Goal: Transaction & Acquisition: Purchase product/service

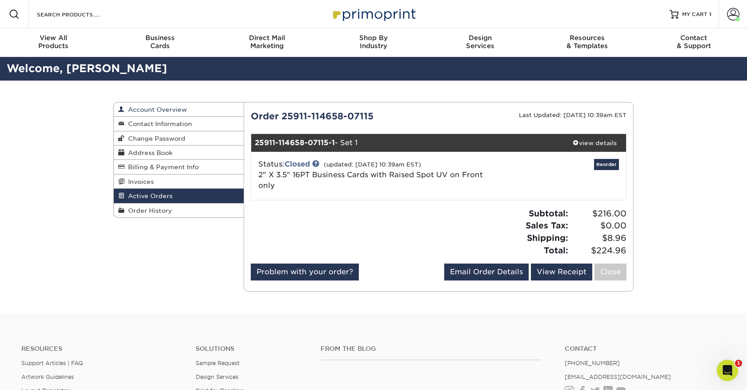
click at [146, 109] on span "Account Overview" at bounding box center [156, 109] width 62 height 7
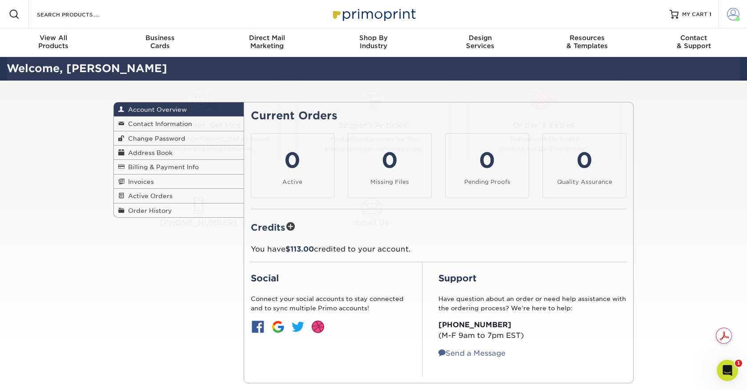
click at [731, 13] on span at bounding box center [733, 14] width 12 height 12
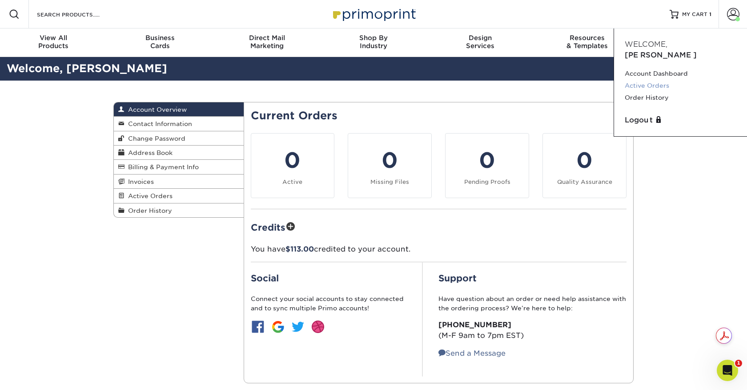
click at [649, 80] on link "Active Orders" at bounding box center [681, 86] width 112 height 12
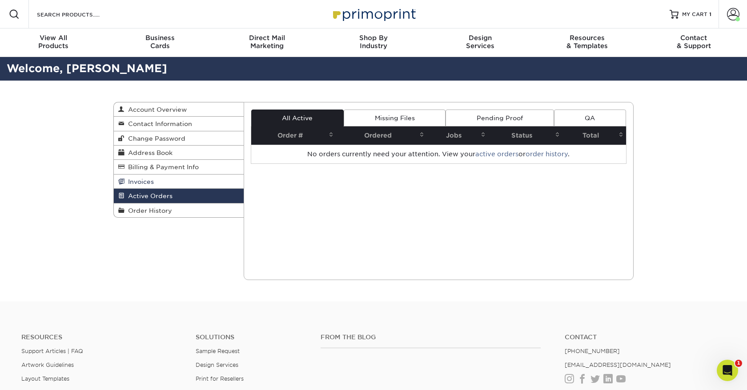
click at [170, 183] on link "Invoices" at bounding box center [179, 181] width 130 height 14
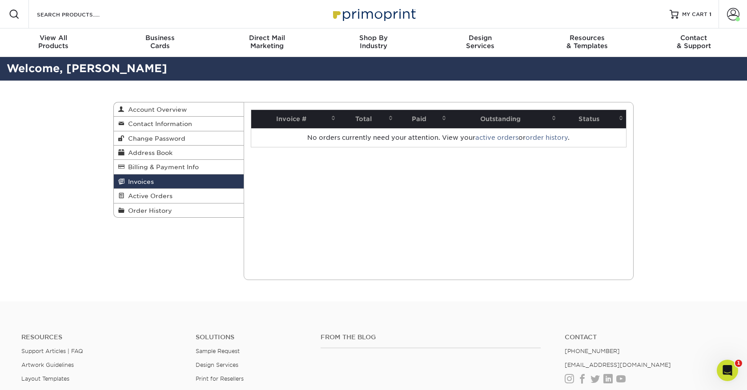
click at [167, 189] on link "Invoices" at bounding box center [179, 181] width 130 height 14
click at [163, 197] on span "Active Orders" at bounding box center [149, 195] width 48 height 7
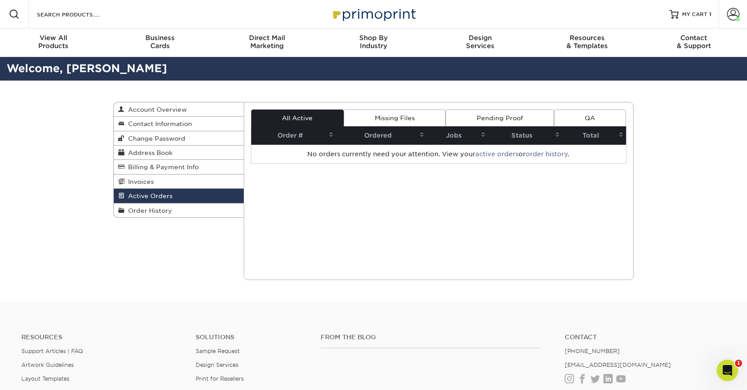
click at [396, 116] on link "Missing Files" at bounding box center [395, 117] width 102 height 17
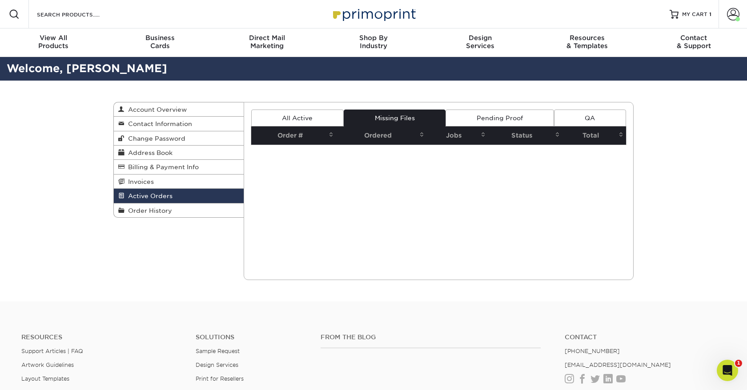
click at [490, 117] on link "Pending Proof" at bounding box center [500, 117] width 108 height 17
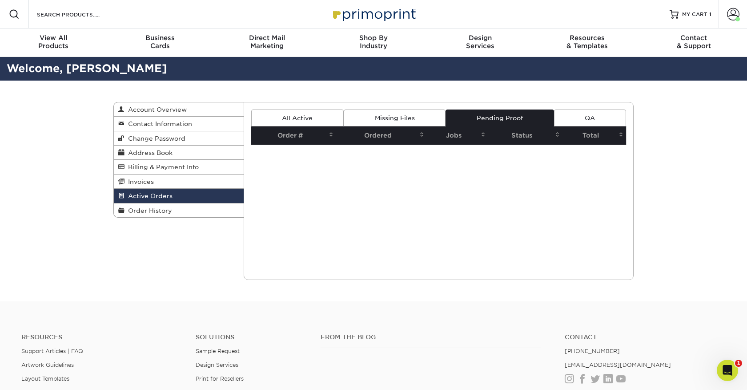
click at [594, 117] on link "QA" at bounding box center [590, 117] width 72 height 17
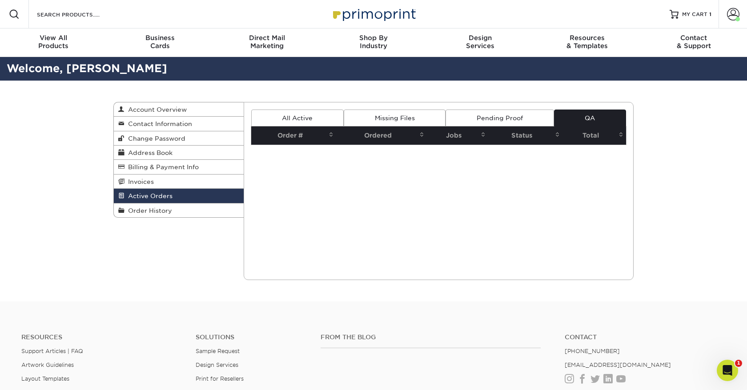
click at [288, 114] on link "All Active" at bounding box center [297, 117] width 93 height 17
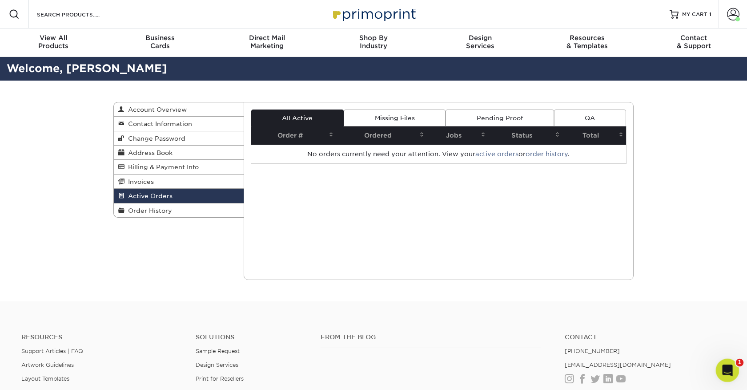
click at [726, 370] on icon "Open Intercom Messenger" at bounding box center [726, 368] width 6 height 7
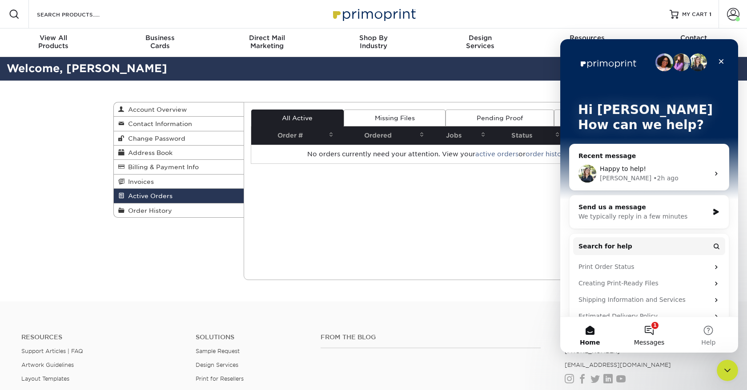
click at [652, 321] on button "1 Messages" at bounding box center [649, 335] width 59 height 36
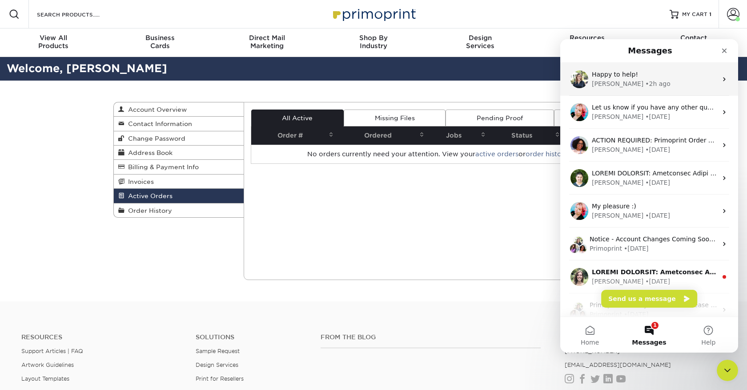
click at [648, 81] on div "Irene • 2h ago" at bounding box center [654, 83] width 125 height 9
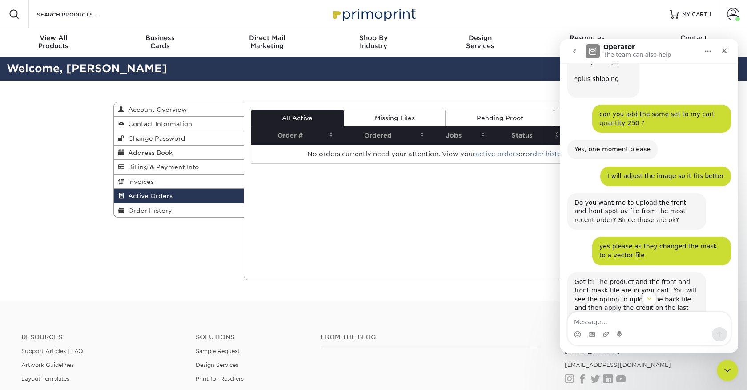
scroll to position [3145, 0]
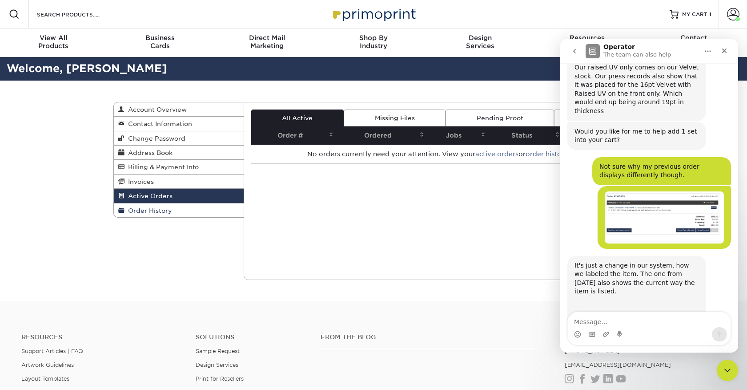
click at [154, 210] on span "Order History" at bounding box center [149, 210] width 48 height 7
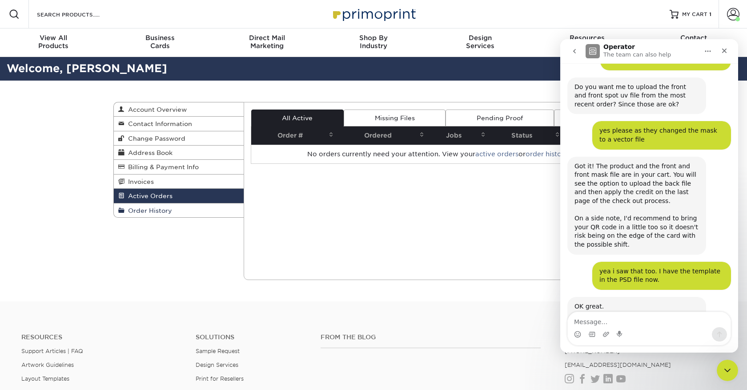
scroll to position [3145, 0]
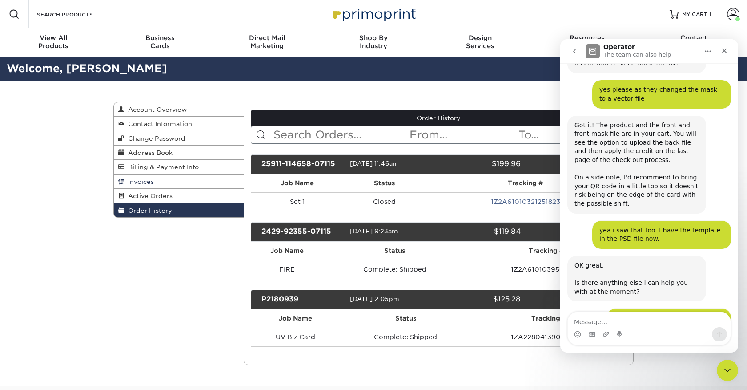
click at [161, 182] on link "Invoices" at bounding box center [179, 181] width 130 height 14
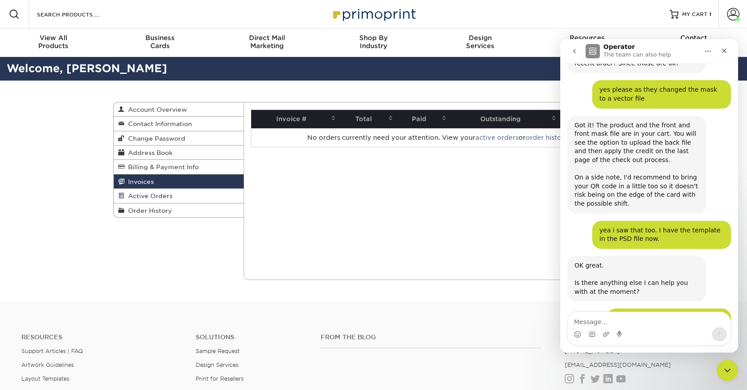
click at [157, 193] on span "Active Orders" at bounding box center [149, 195] width 48 height 7
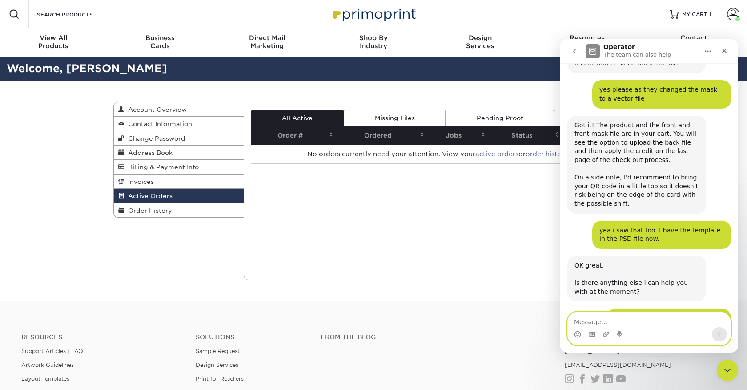
click at [589, 320] on textarea "Message…" at bounding box center [649, 319] width 163 height 15
type textarea "There are no active orders"
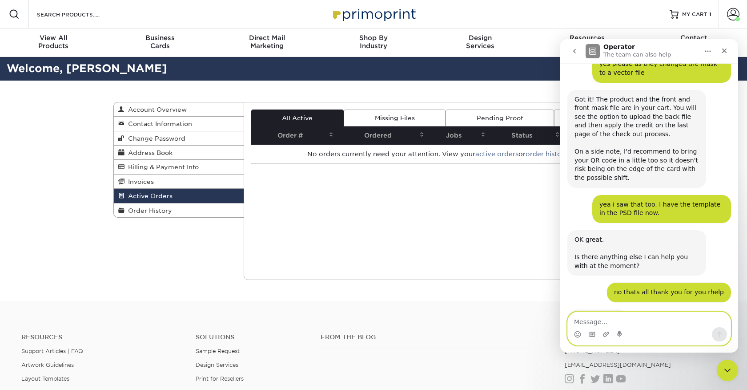
scroll to position [3172, 0]
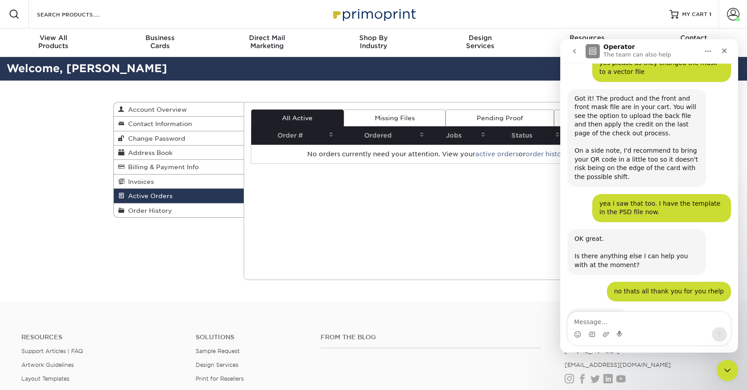
click at [391, 117] on link "Missing Files" at bounding box center [395, 117] width 102 height 17
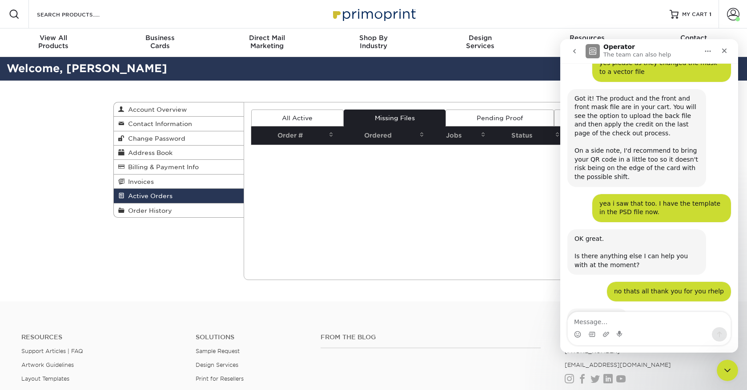
click at [491, 113] on link "Pending Proof" at bounding box center [500, 117] width 108 height 17
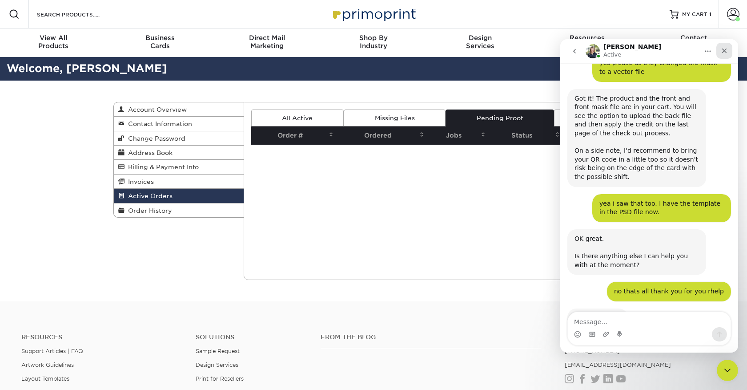
click at [726, 47] on icon "Close" at bounding box center [724, 50] width 7 height 7
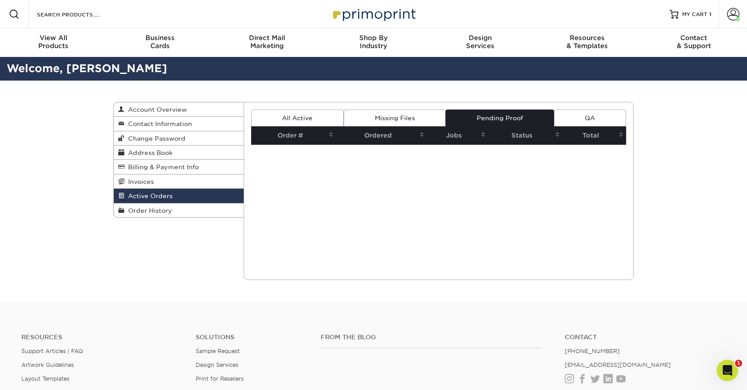
click at [591, 116] on link "QA" at bounding box center [590, 117] width 72 height 17
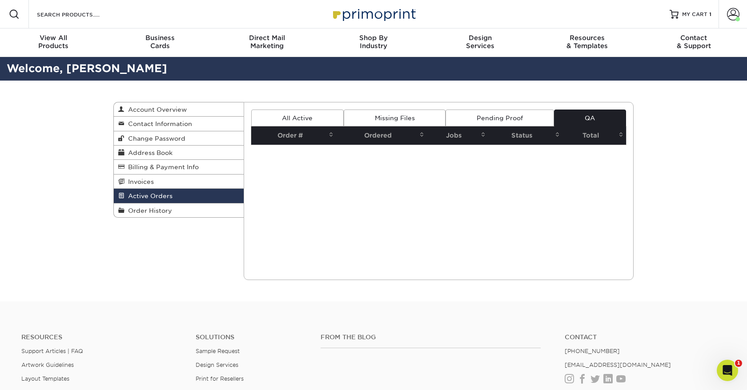
click at [280, 121] on link "All Active" at bounding box center [297, 117] width 93 height 17
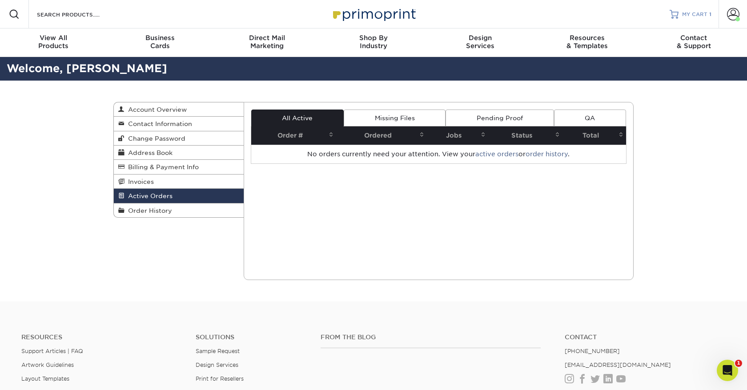
click at [693, 13] on span "MY CART" at bounding box center [694, 15] width 25 height 8
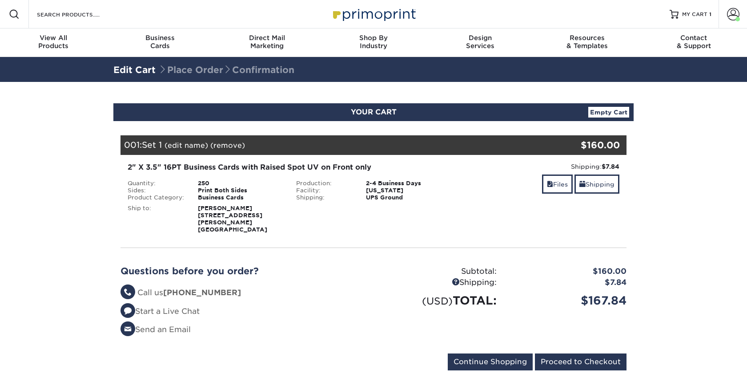
click at [726, 368] on section "YOUR CART Empty Cart Your Cart is Empty View Account Active Orders Order Histor…" at bounding box center [373, 242] width 747 height 320
click at [726, 367] on icon "Open Intercom Messenger" at bounding box center [726, 369] width 15 height 15
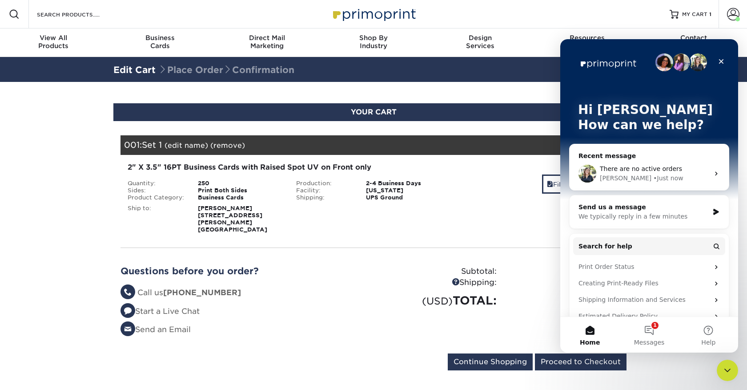
click at [631, 168] on span "There are no active orders" at bounding box center [641, 168] width 82 height 7
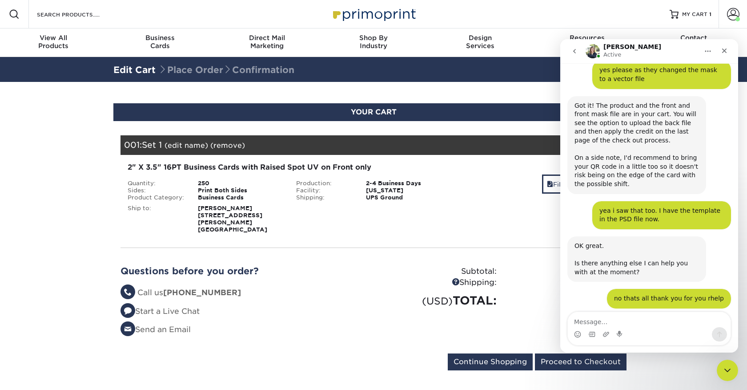
scroll to position [3172, 0]
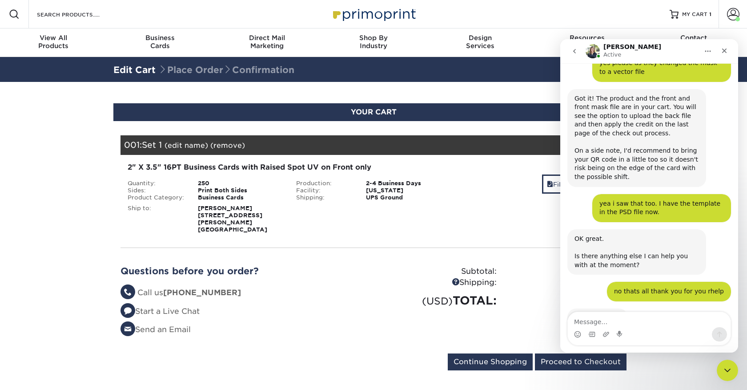
click at [619, 320] on textarea "Message…" at bounding box center [649, 319] width 163 height 15
type textarea "disregard i fond it"
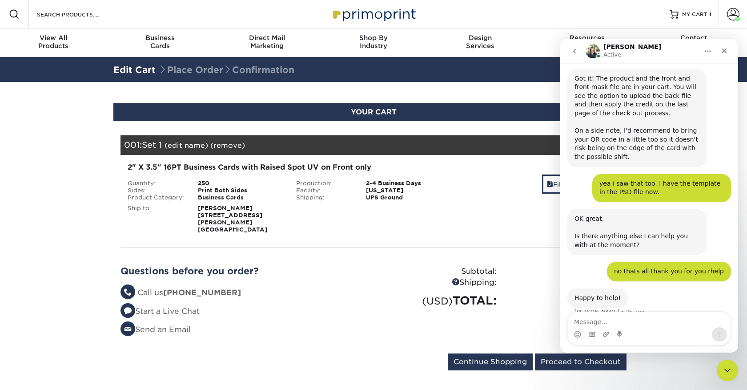
click at [465, 211] on div "Shipping: $7.84 Discount: - $0.00 Files Shipping" at bounding box center [542, 197] width 169 height 71
click at [729, 50] on div "Close" at bounding box center [725, 51] width 16 height 16
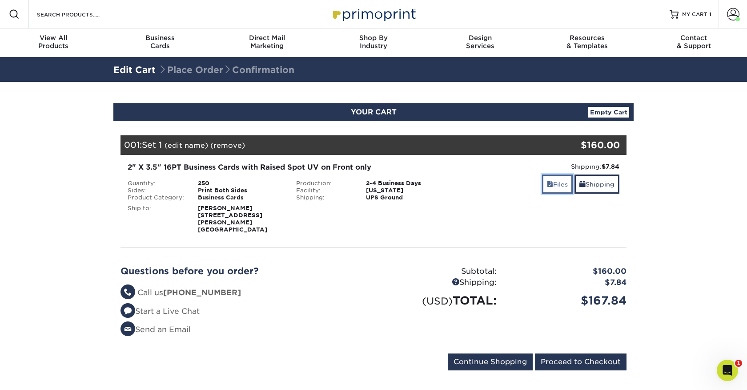
click at [552, 184] on link "Files" at bounding box center [557, 183] width 31 height 19
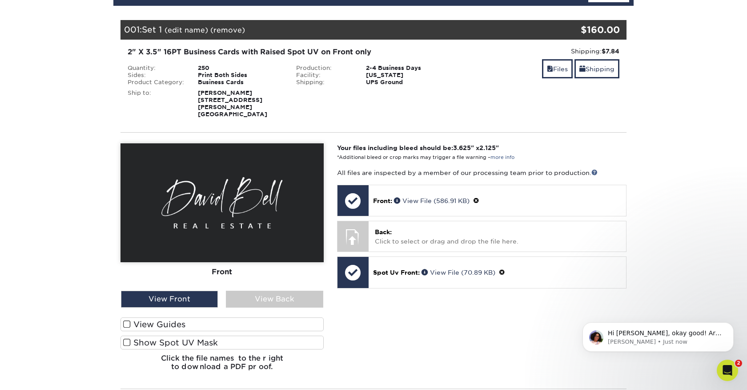
scroll to position [3247, 0]
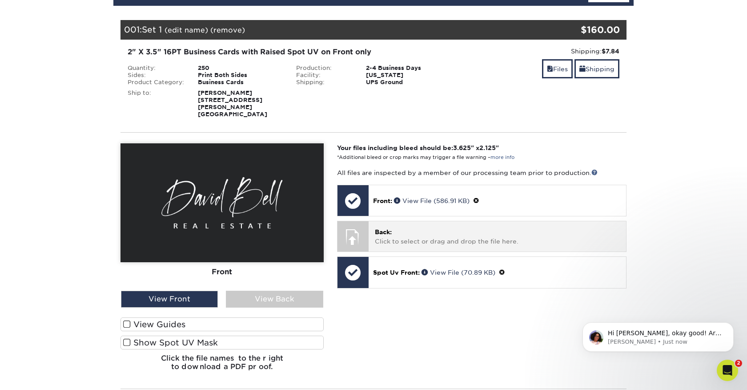
click at [363, 228] on div at bounding box center [353, 236] width 31 height 31
click at [390, 228] on span "Back:" at bounding box center [383, 231] width 17 height 7
click at [362, 228] on div at bounding box center [353, 236] width 31 height 31
click at [398, 228] on p "Back: Click to select or drag and drop the file here." at bounding box center [497, 236] width 245 height 18
click at [381, 228] on span "Back:" at bounding box center [383, 231] width 17 height 7
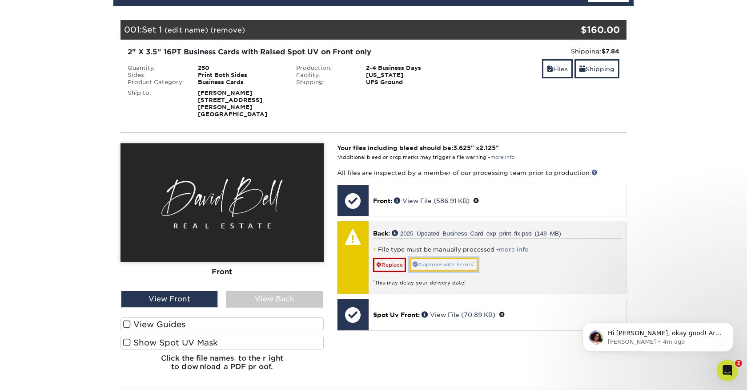
click at [456, 258] on link "Approve with Errors *" at bounding box center [444, 265] width 69 height 14
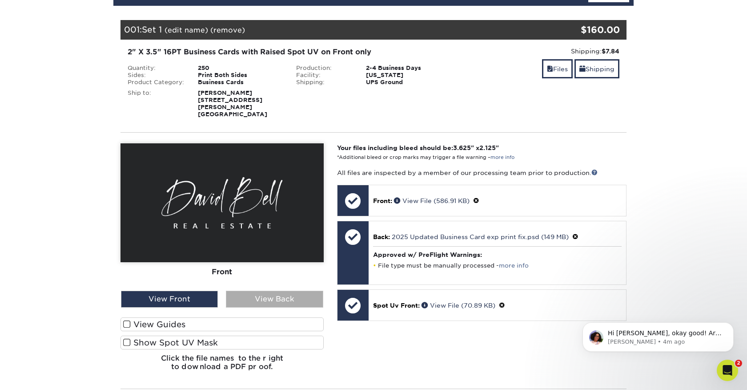
click at [260, 294] on div "View Back" at bounding box center [274, 298] width 97 height 17
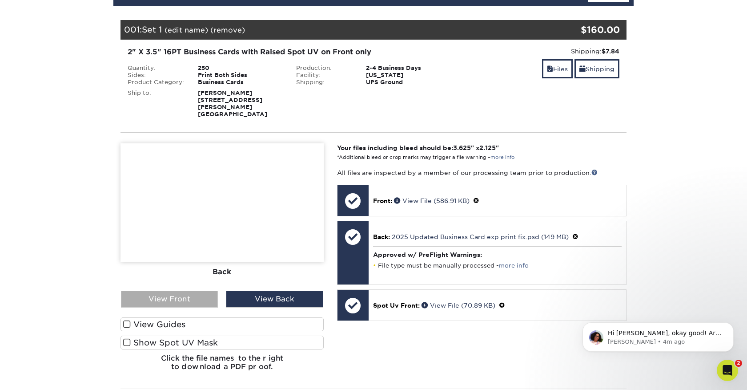
click at [164, 293] on div "View Front" at bounding box center [169, 298] width 97 height 17
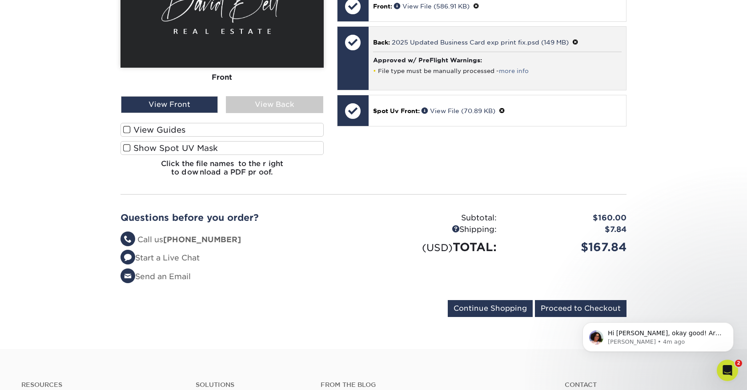
scroll to position [327, 0]
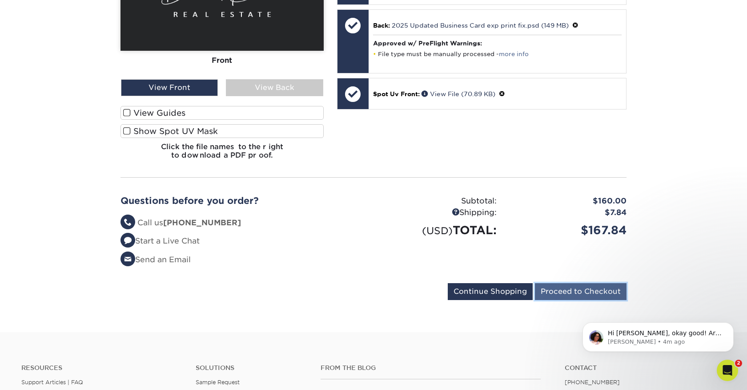
click at [571, 284] on input "Proceed to Checkout" at bounding box center [581, 291] width 92 height 17
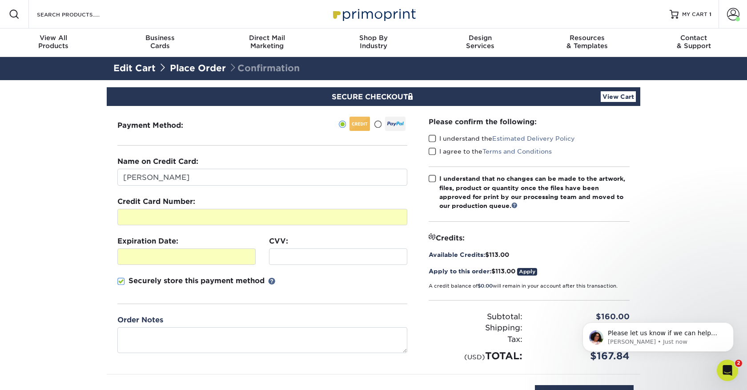
click at [294, 251] on div at bounding box center [338, 256] width 138 height 16
click at [341, 280] on div "Securely store this payment method" at bounding box center [262, 289] width 290 height 28
click at [120, 278] on span at bounding box center [121, 281] width 8 height 8
click at [0, 0] on input "Securely store this payment method" at bounding box center [0, 0] width 0 height 0
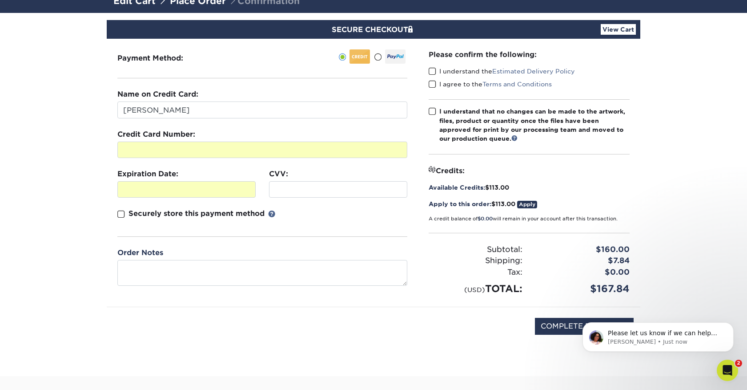
scroll to position [74, 0]
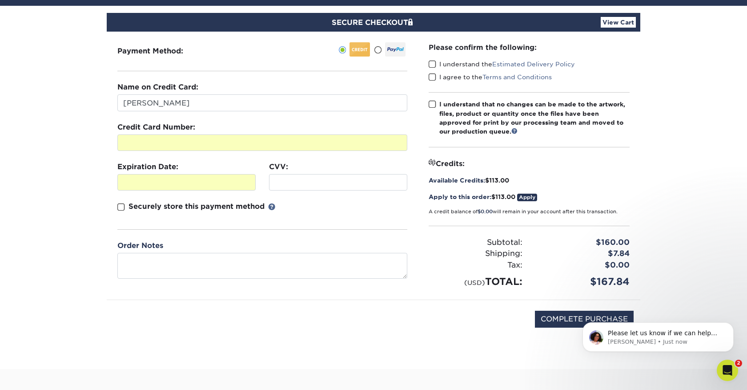
click at [528, 195] on link "Apply" at bounding box center [527, 197] width 20 height 8
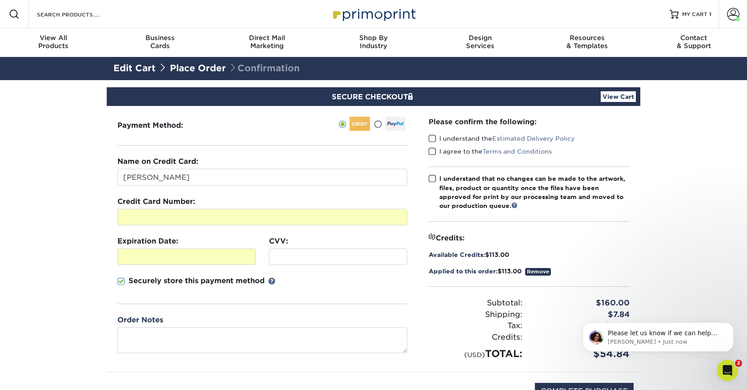
click at [124, 282] on span at bounding box center [121, 281] width 8 height 8
click at [0, 0] on input "Securely store this payment method" at bounding box center [0, 0] width 0 height 0
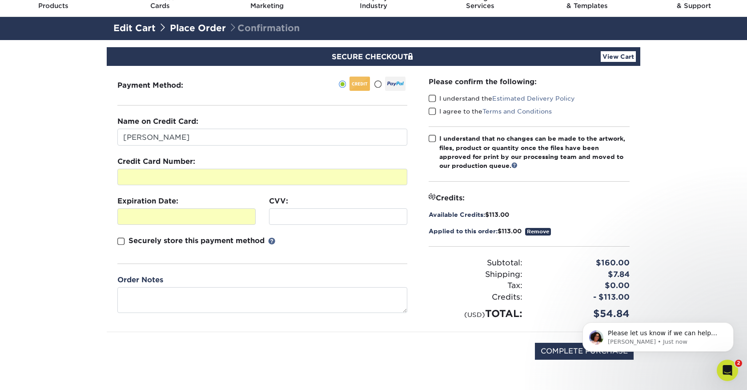
scroll to position [34, 0]
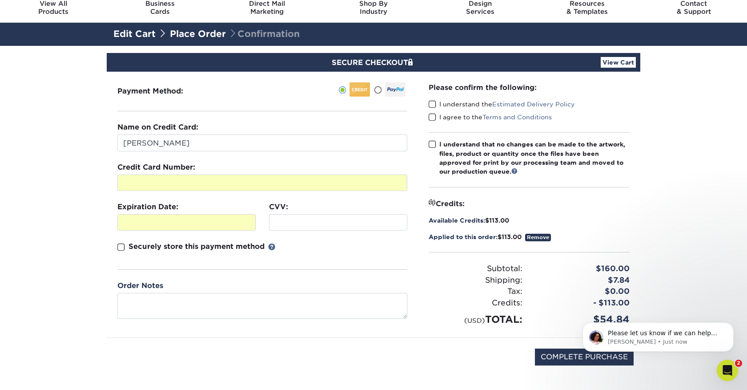
click at [434, 103] on span at bounding box center [433, 104] width 8 height 8
click at [0, 0] on input "I understand the Estimated Delivery Policy" at bounding box center [0, 0] width 0 height 0
click at [433, 116] on span at bounding box center [433, 117] width 8 height 8
click at [0, 0] on input "I agree to the Terms and Conditions" at bounding box center [0, 0] width 0 height 0
click at [431, 144] on span at bounding box center [433, 144] width 8 height 8
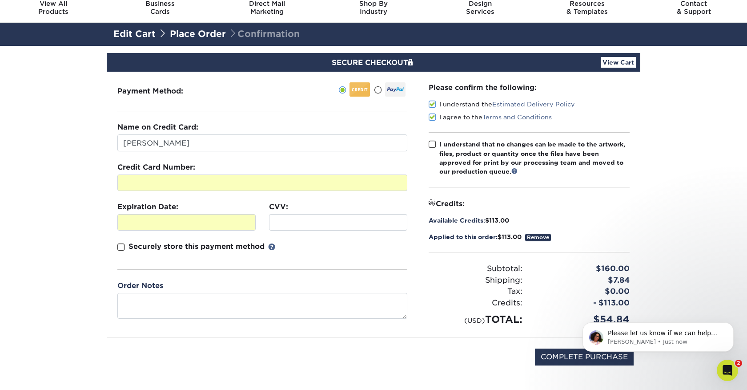
click at [0, 0] on input "I understand that no changes can be made to the artwork, files, product or quan…" at bounding box center [0, 0] width 0 height 0
click at [541, 352] on input "COMPLETE PURCHASE" at bounding box center [584, 356] width 99 height 17
type input "PROCESSING, PLEASE WAIT..."
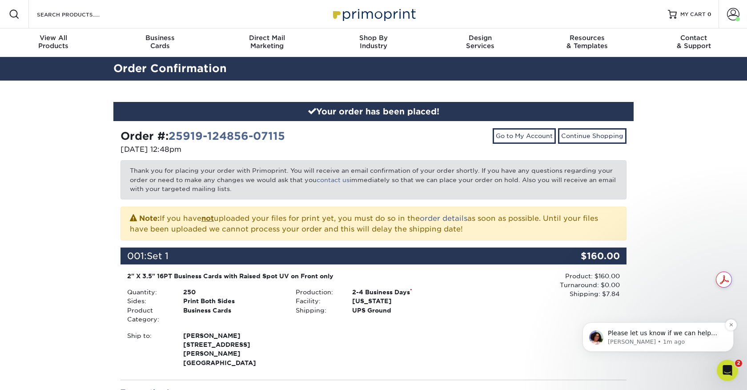
click at [639, 338] on p "[PERSON_NAME] • 1m ago" at bounding box center [665, 342] width 115 height 8
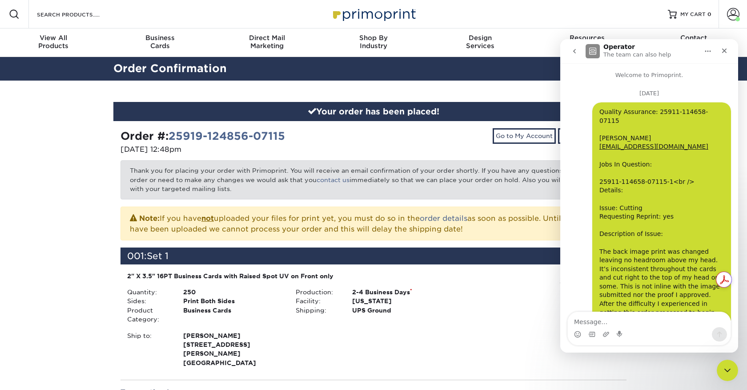
scroll to position [39, 0]
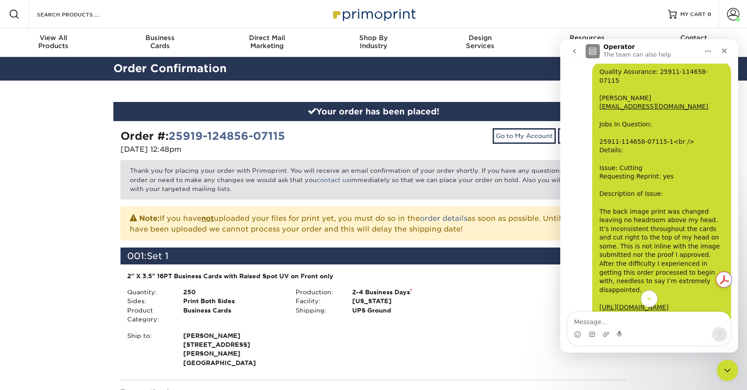
click at [647, 300] on icon "Scroll to bottom" at bounding box center [649, 298] width 8 height 8
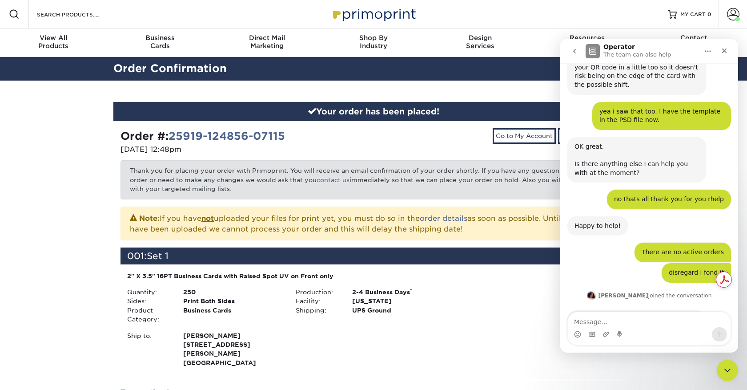
scroll to position [3276, 0]
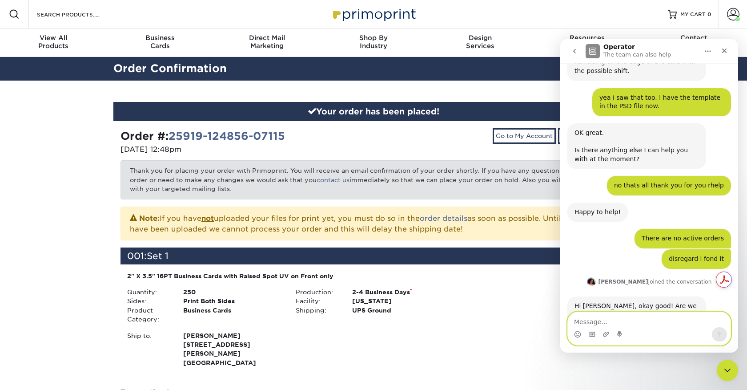
click at [617, 322] on textarea "Message…" at bounding box center [649, 319] width 163 height 15
type textarea "no thats all. thx"
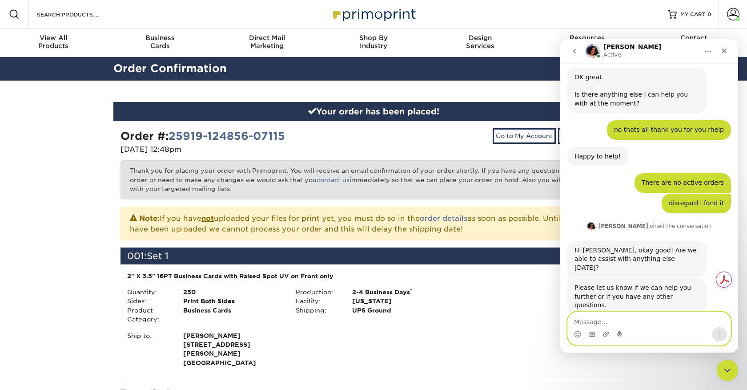
scroll to position [3330, 0]
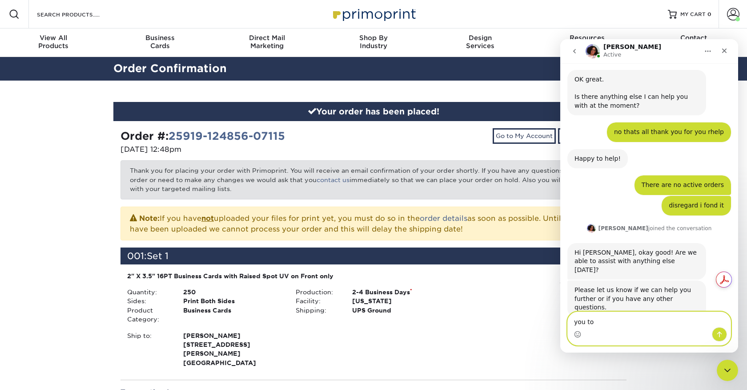
type textarea "you too"
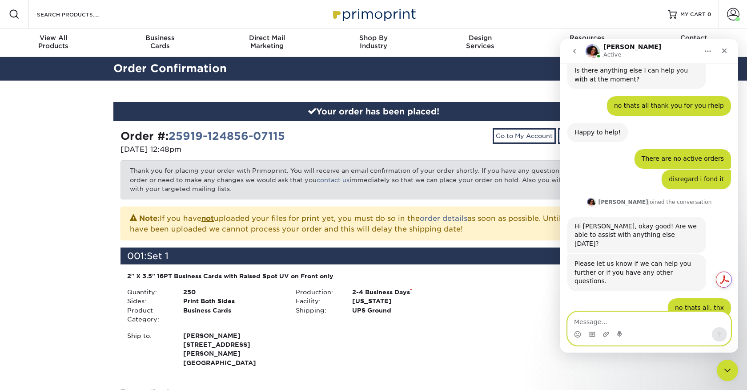
scroll to position [3356, 0]
